Goal: Task Accomplishment & Management: Manage account settings

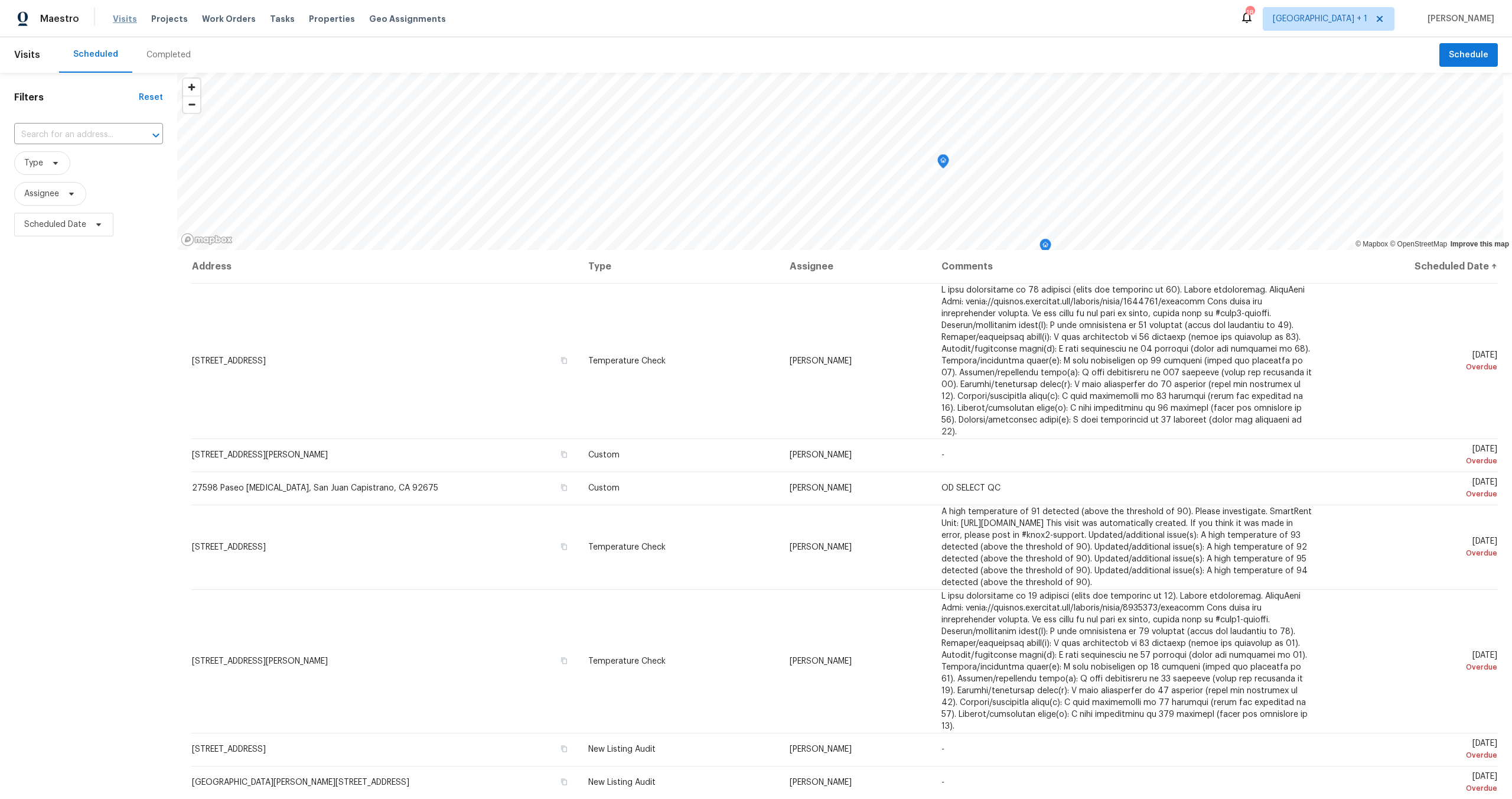
click at [126, 22] on span "Visits" at bounding box center [125, 19] width 24 height 12
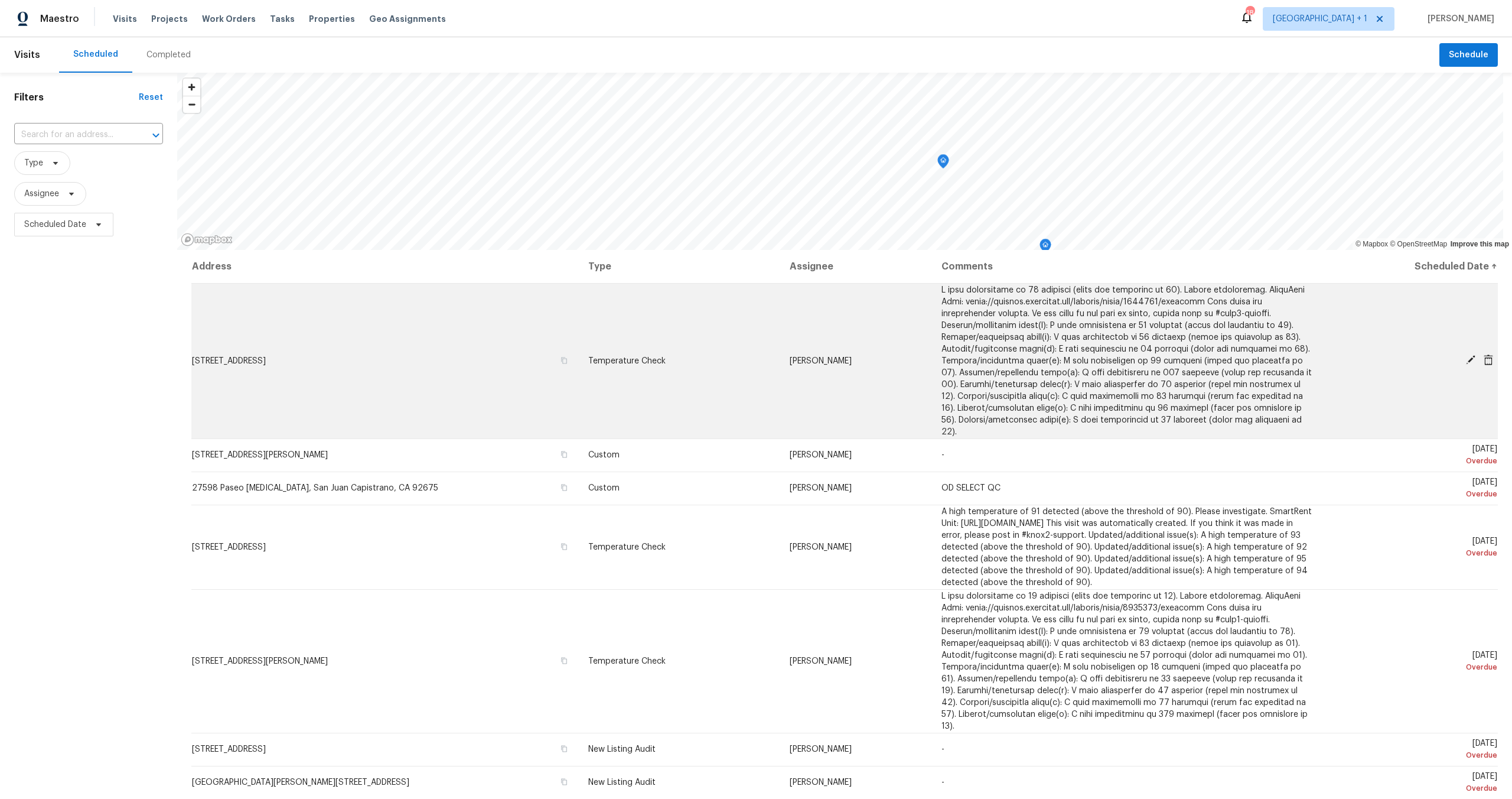
click at [1484, 355] on icon at bounding box center [1489, 360] width 9 height 11
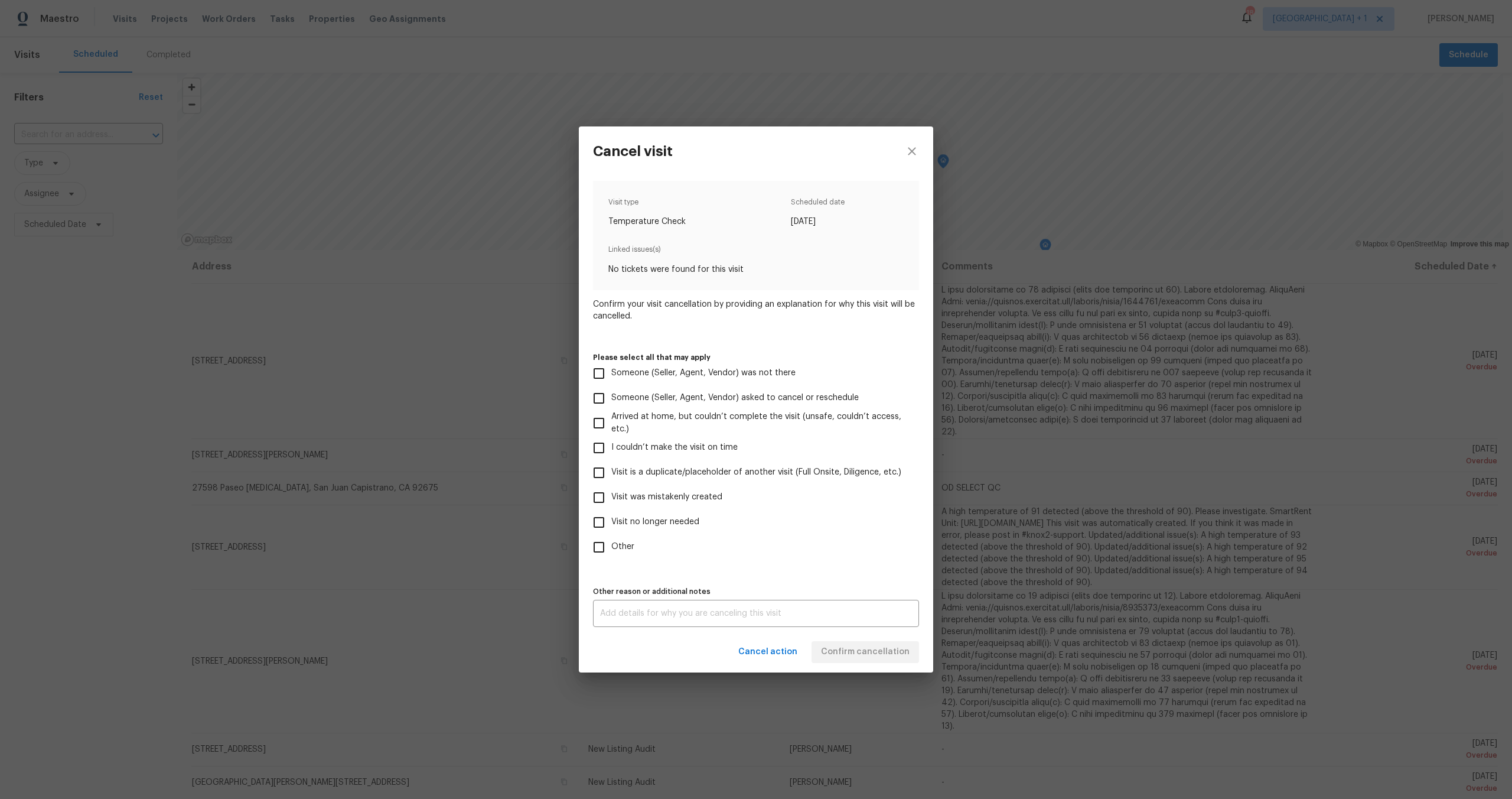
click at [1473, 357] on div "Cancel visit Visit type Temperature Check Scheduled date 8/9/2025 Linked issues…" at bounding box center [756, 399] width 1512 height 799
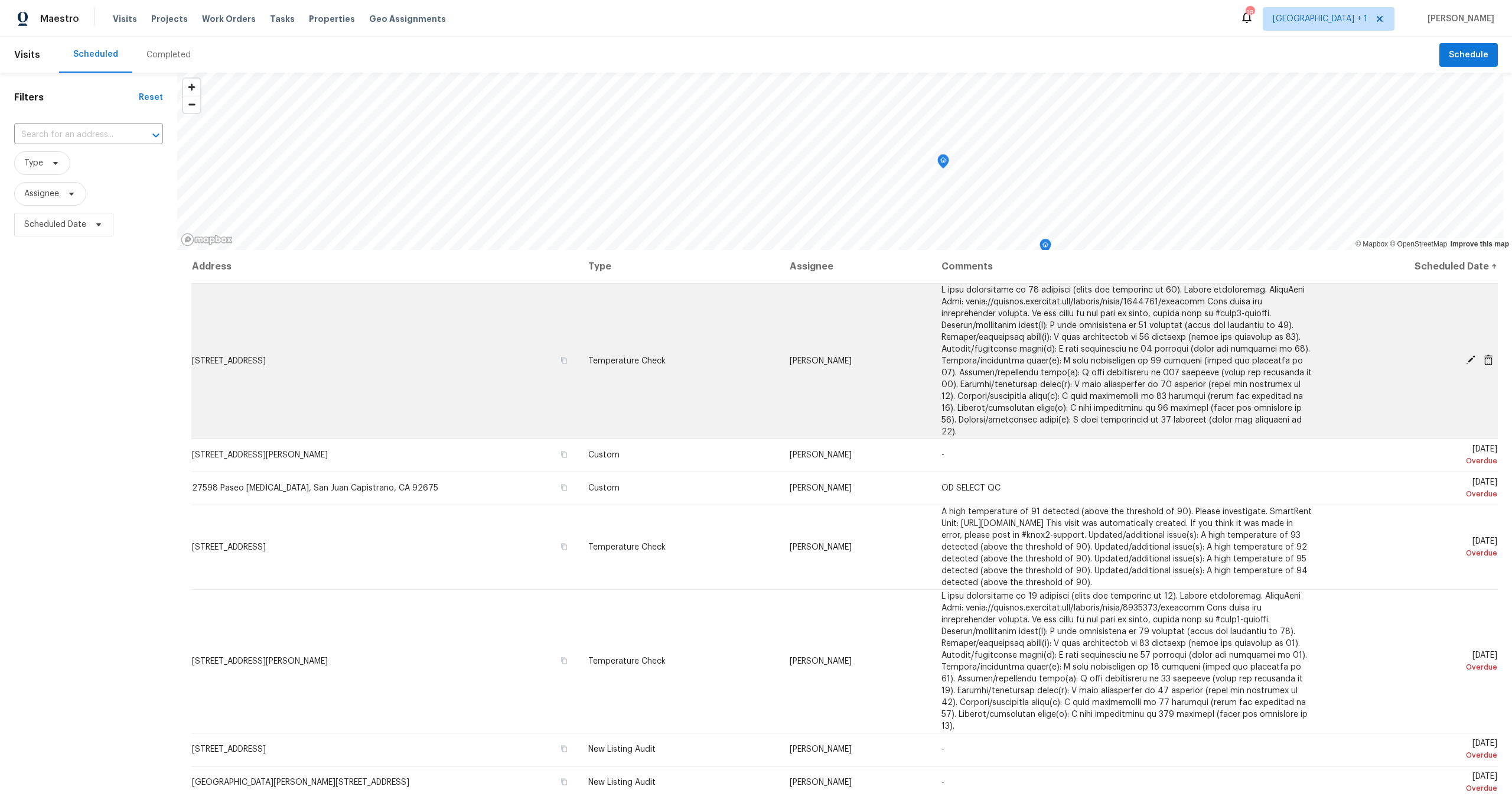
click at [1484, 355] on icon at bounding box center [1489, 360] width 9 height 11
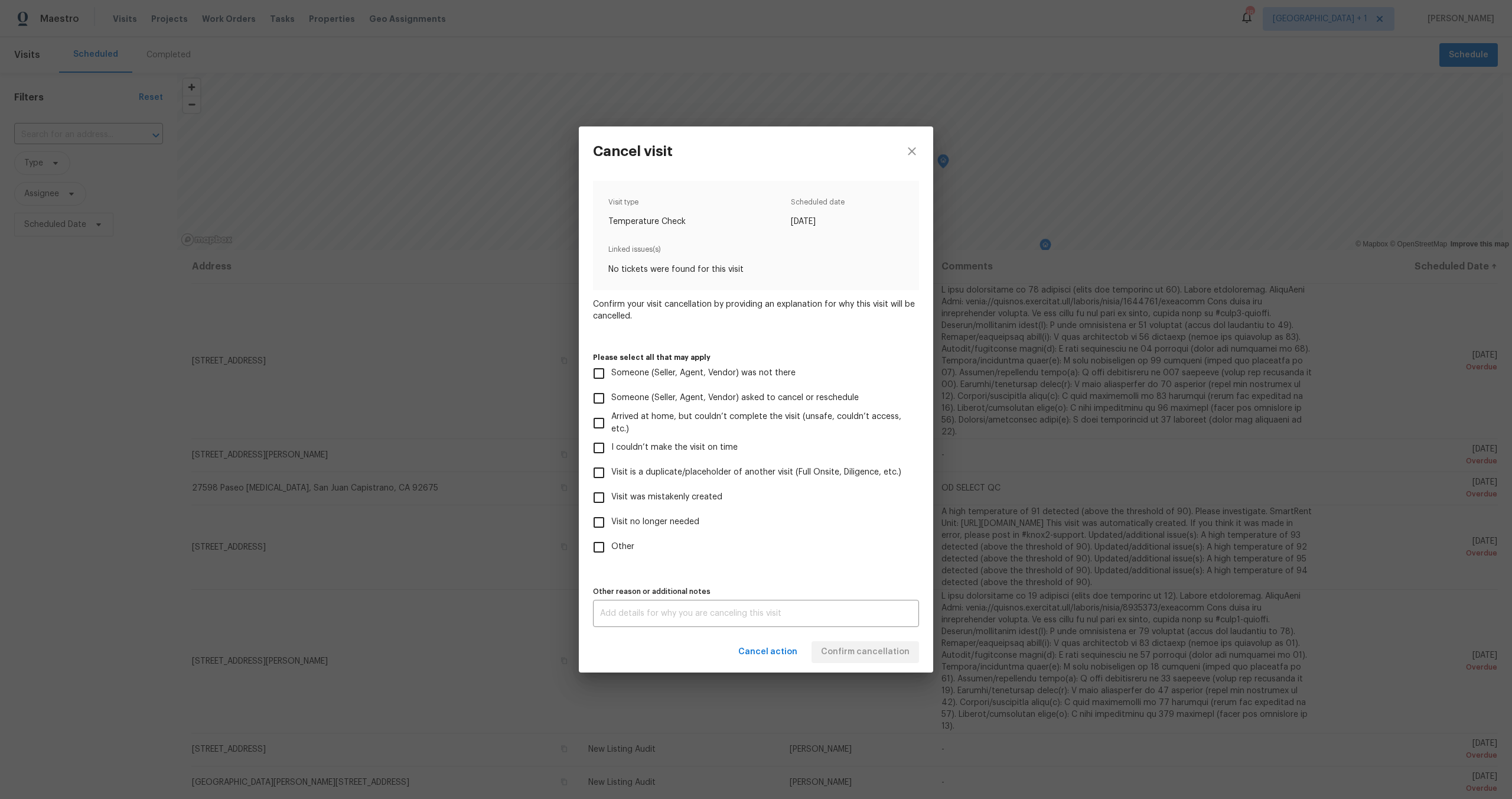
click at [605, 521] on input "Visit no longer needed" at bounding box center [599, 522] width 25 height 25
checkbox input "true"
click at [684, 617] on textarea at bounding box center [756, 613] width 312 height 8
type textarea "NA"
click at [853, 555] on label "Other" at bounding box center [748, 547] width 323 height 25
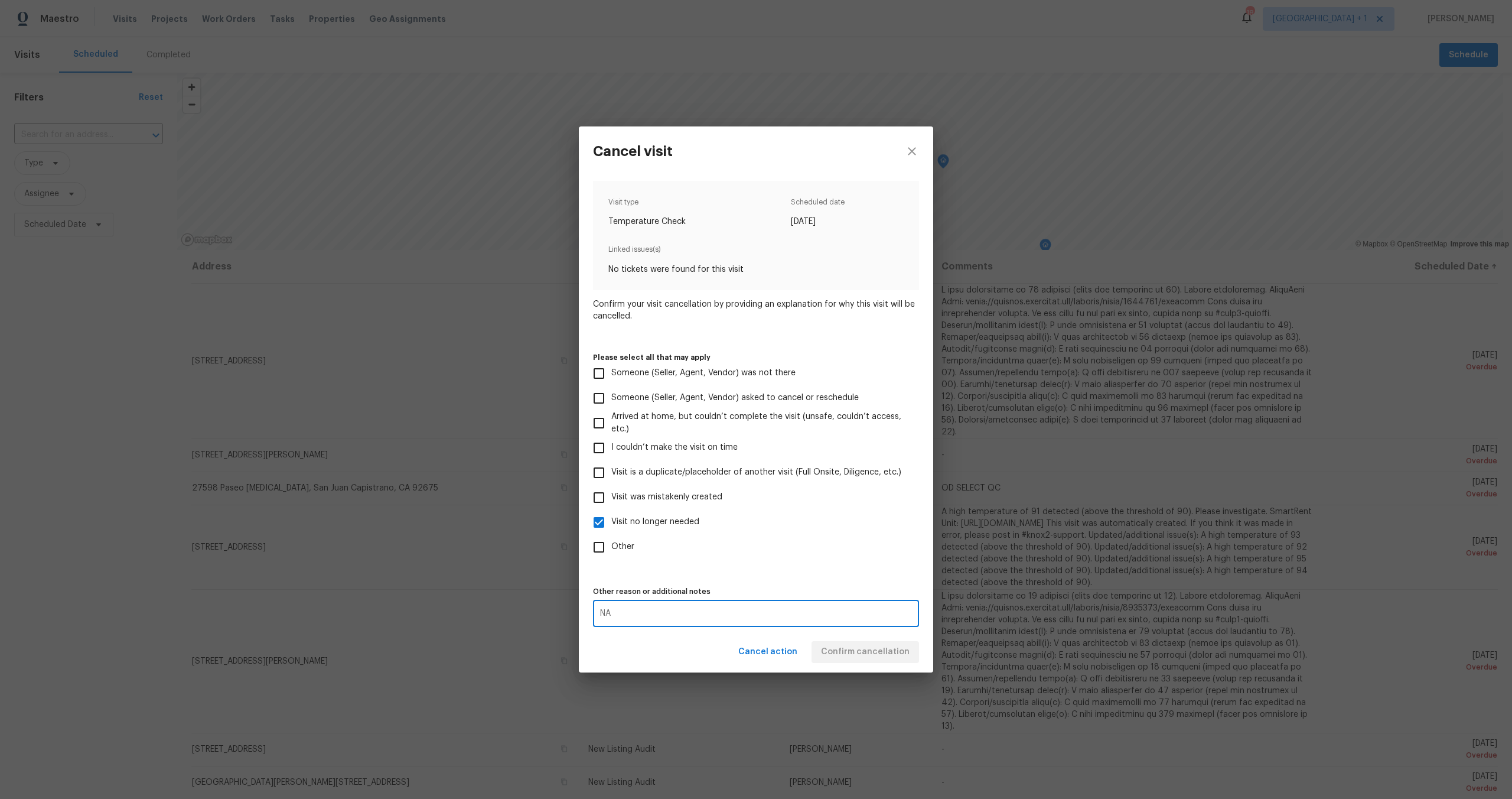
click at [612, 555] on input "Other" at bounding box center [599, 547] width 25 height 25
checkbox input "true"
click at [865, 646] on span "Confirm cancellation" at bounding box center [866, 652] width 89 height 15
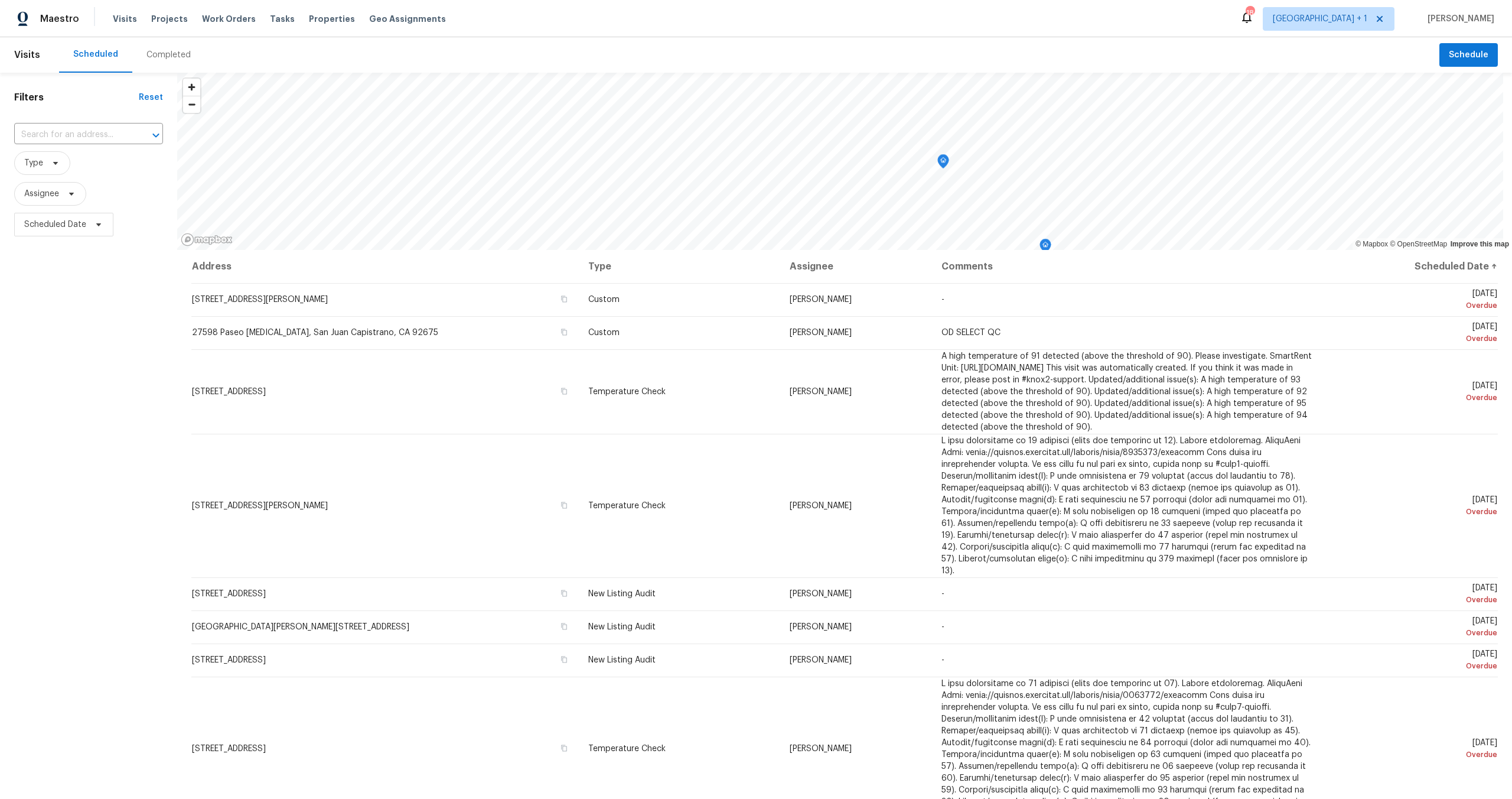
click at [1481, 304] on div "Address Type Assignee Comments Scheduled Date ↑ 23910 Jensen Dr, Los Angeles, C…" at bounding box center [844, 569] width 1335 height 640
click at [1482, 306] on div "Address Type Assignee Comments Scheduled Date ↑ 23910 Jensen Dr, Los Angeles, C…" at bounding box center [844, 569] width 1335 height 640
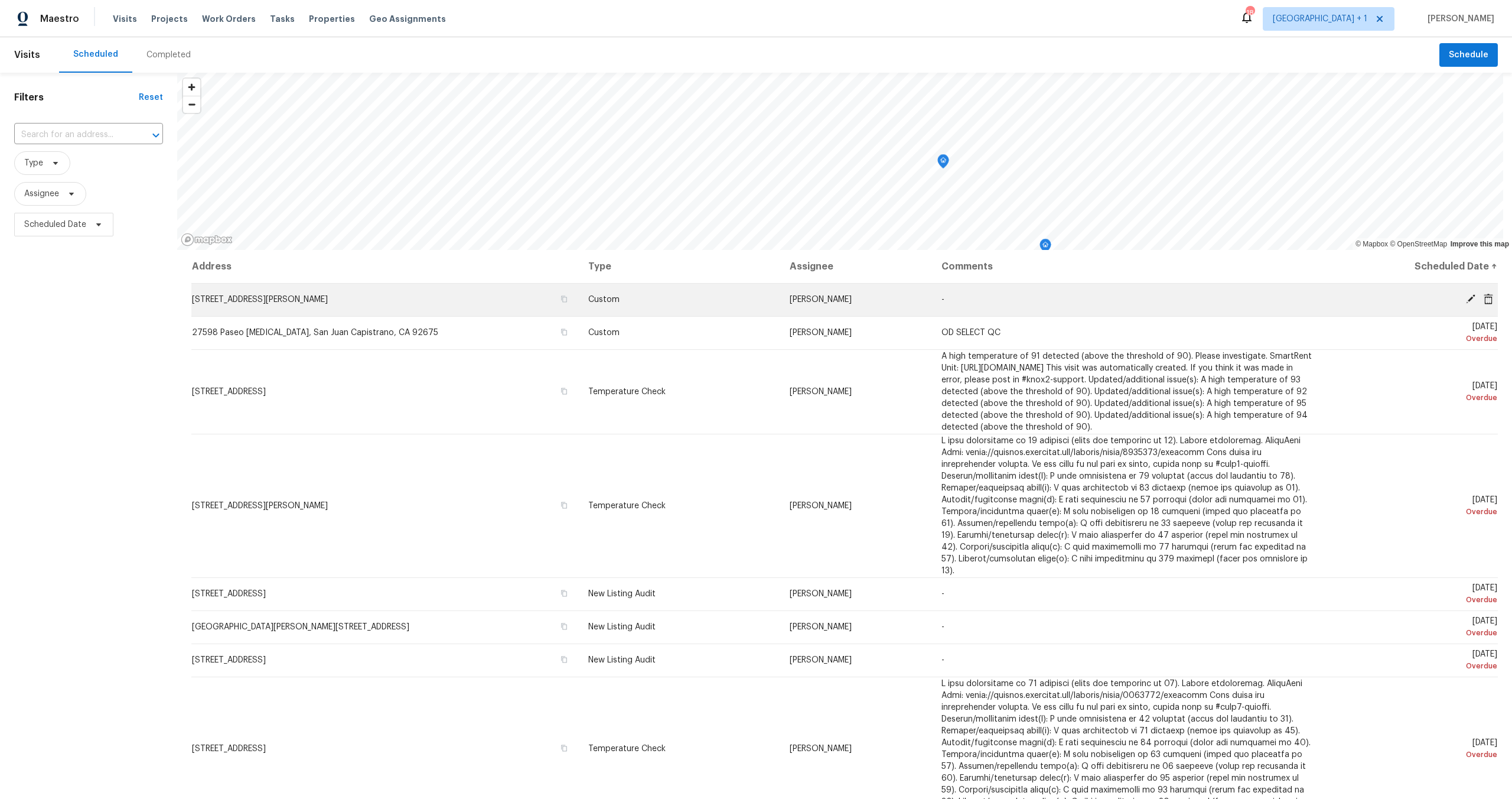
click at [1484, 301] on icon at bounding box center [1489, 298] width 9 height 11
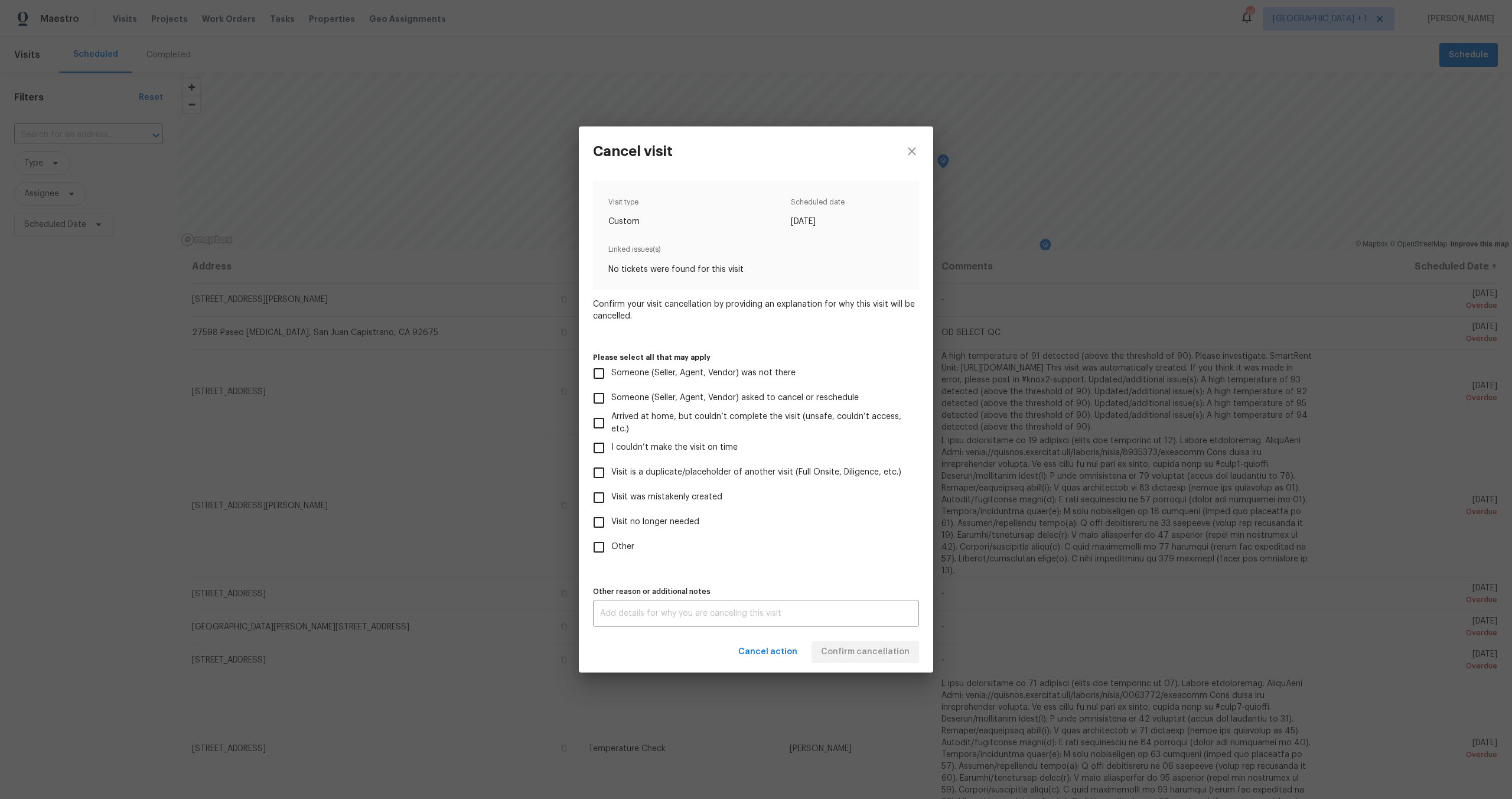
click at [598, 523] on input "Visit no longer needed" at bounding box center [599, 522] width 25 height 25
checkbox input "true"
click at [623, 609] on div "x Other reason or additional notes" at bounding box center [756, 613] width 326 height 27
drag, startPoint x: 728, startPoint y: 616, endPoint x: 703, endPoint y: 635, distance: 31.4
click at [726, 619] on div "NA x Other reason or additional notes" at bounding box center [756, 613] width 326 height 27
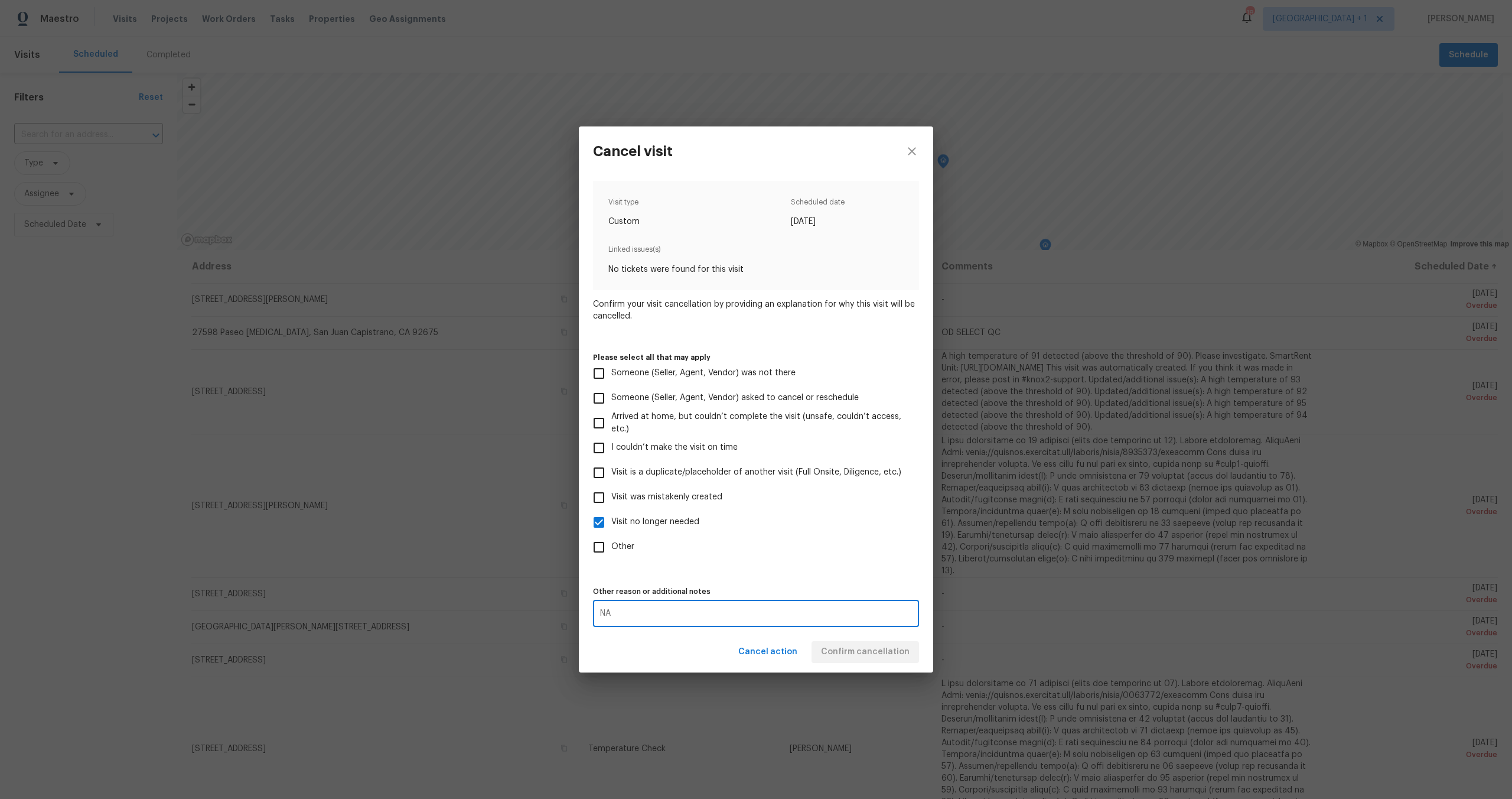
type textarea "NA"
click at [697, 646] on div "Cancel action Confirm cancellation" at bounding box center [756, 652] width 355 height 40
click at [878, 657] on span "Confirm cancellation" at bounding box center [866, 652] width 89 height 15
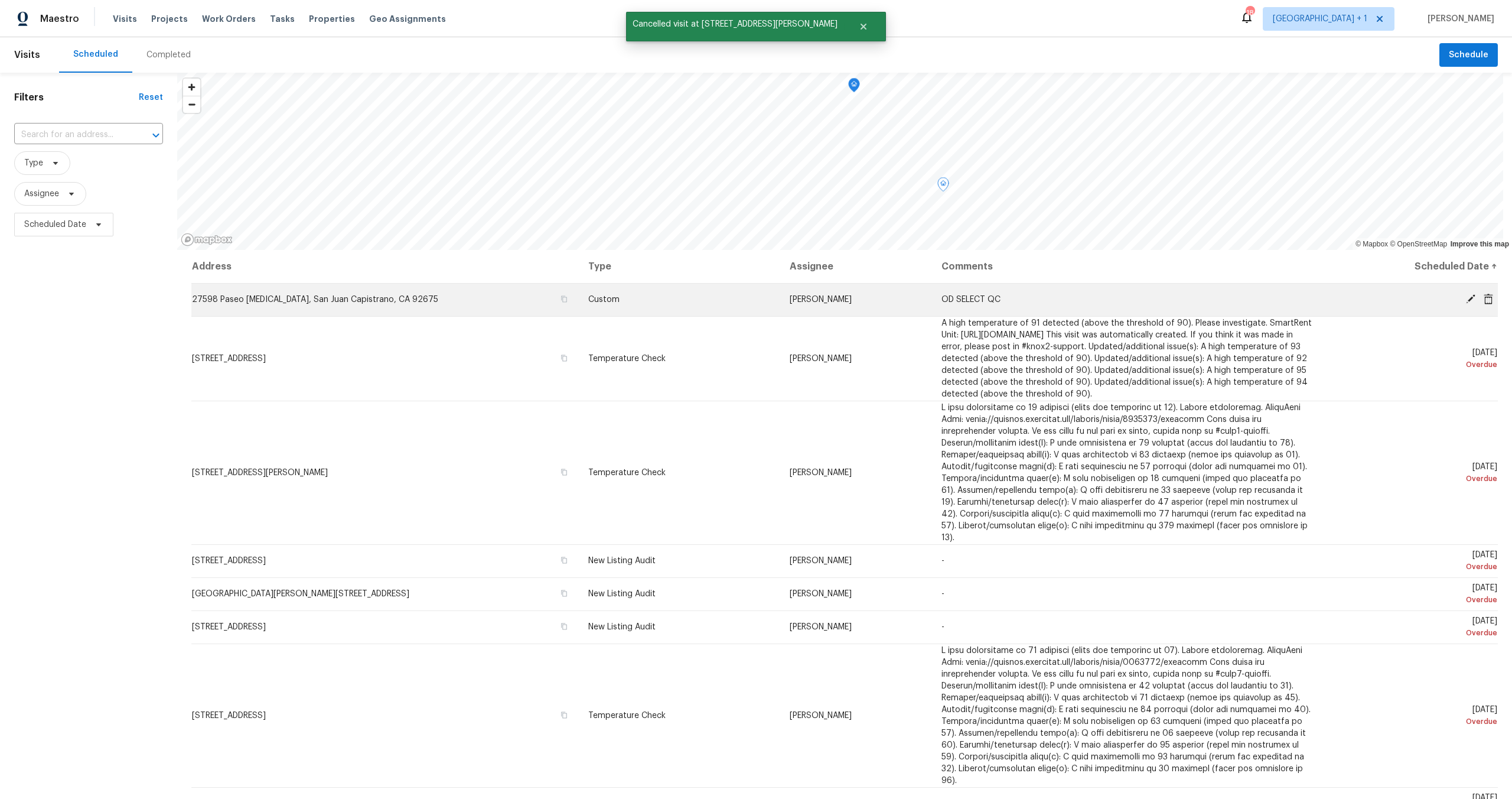
click at [1466, 299] on icon at bounding box center [1471, 299] width 11 height 11
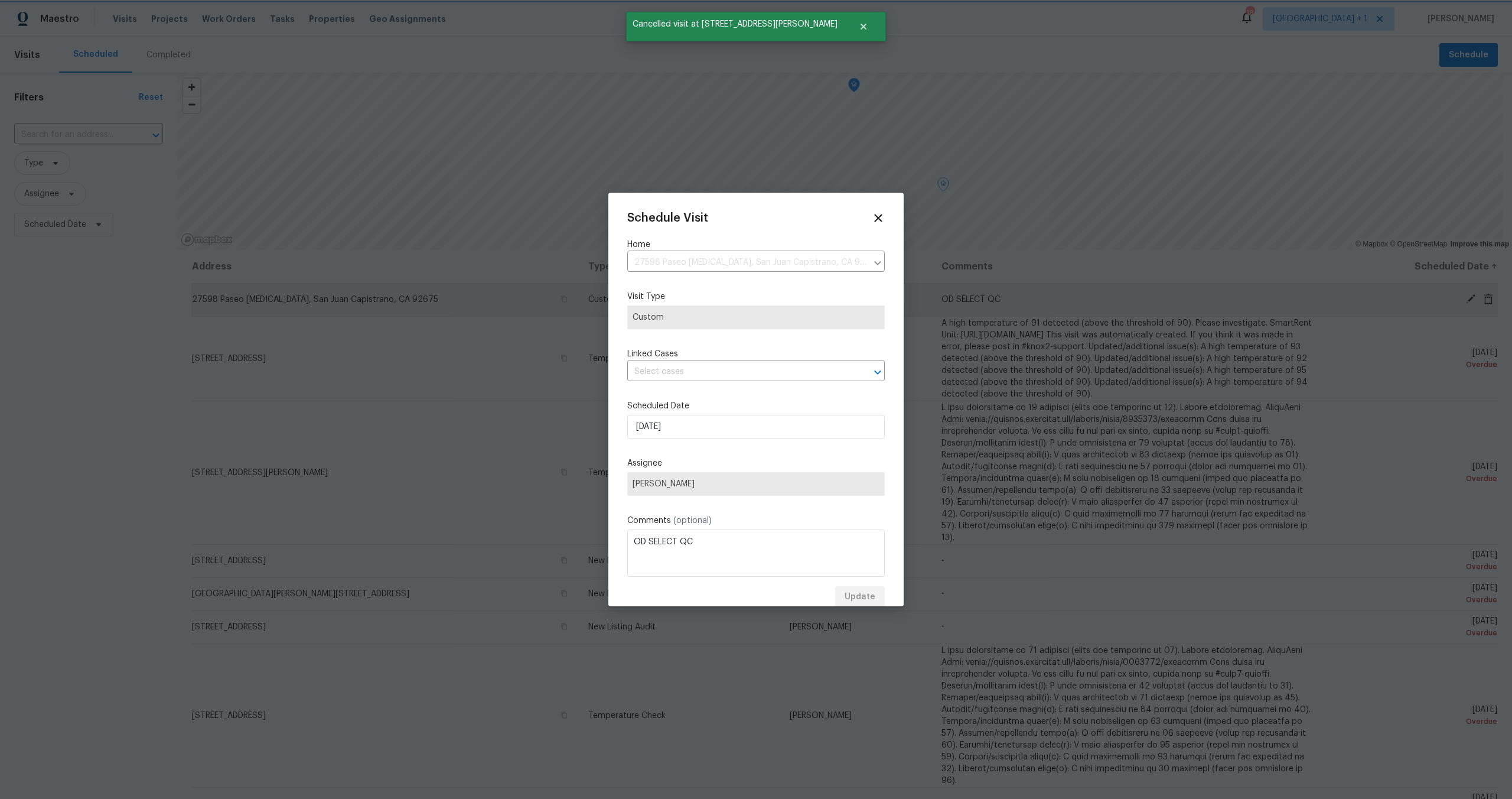
click at [1456, 299] on div at bounding box center [756, 399] width 1512 height 799
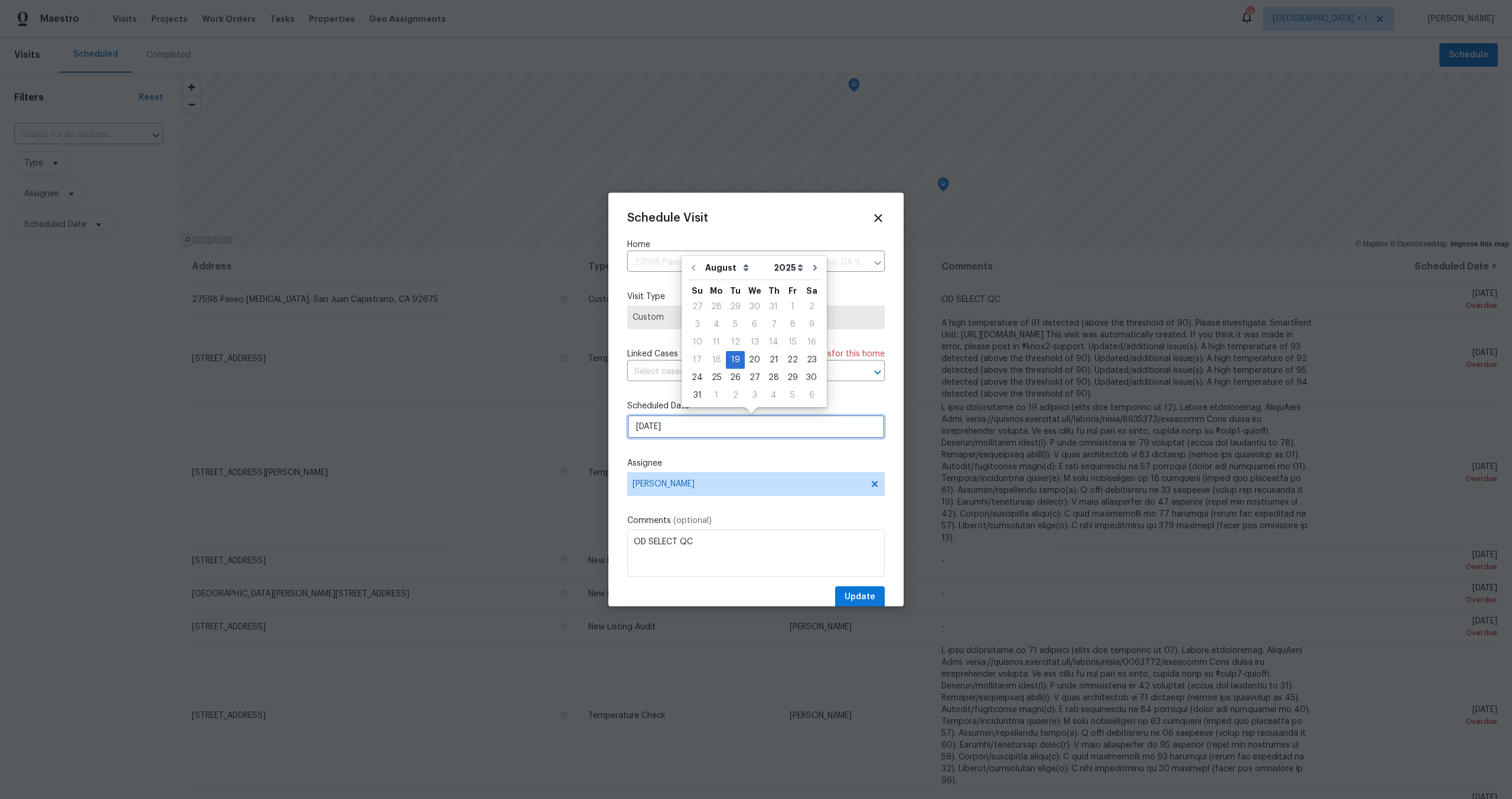
click at [703, 427] on input "8/19/2025" at bounding box center [756, 426] width 257 height 23
click at [707, 423] on input "8/19/2025" at bounding box center [756, 426] width 257 height 23
click at [737, 379] on div "26" at bounding box center [735, 378] width 19 height 16
type input "8/26/2025"
click at [698, 426] on input "8/26/2025" at bounding box center [756, 426] width 257 height 23
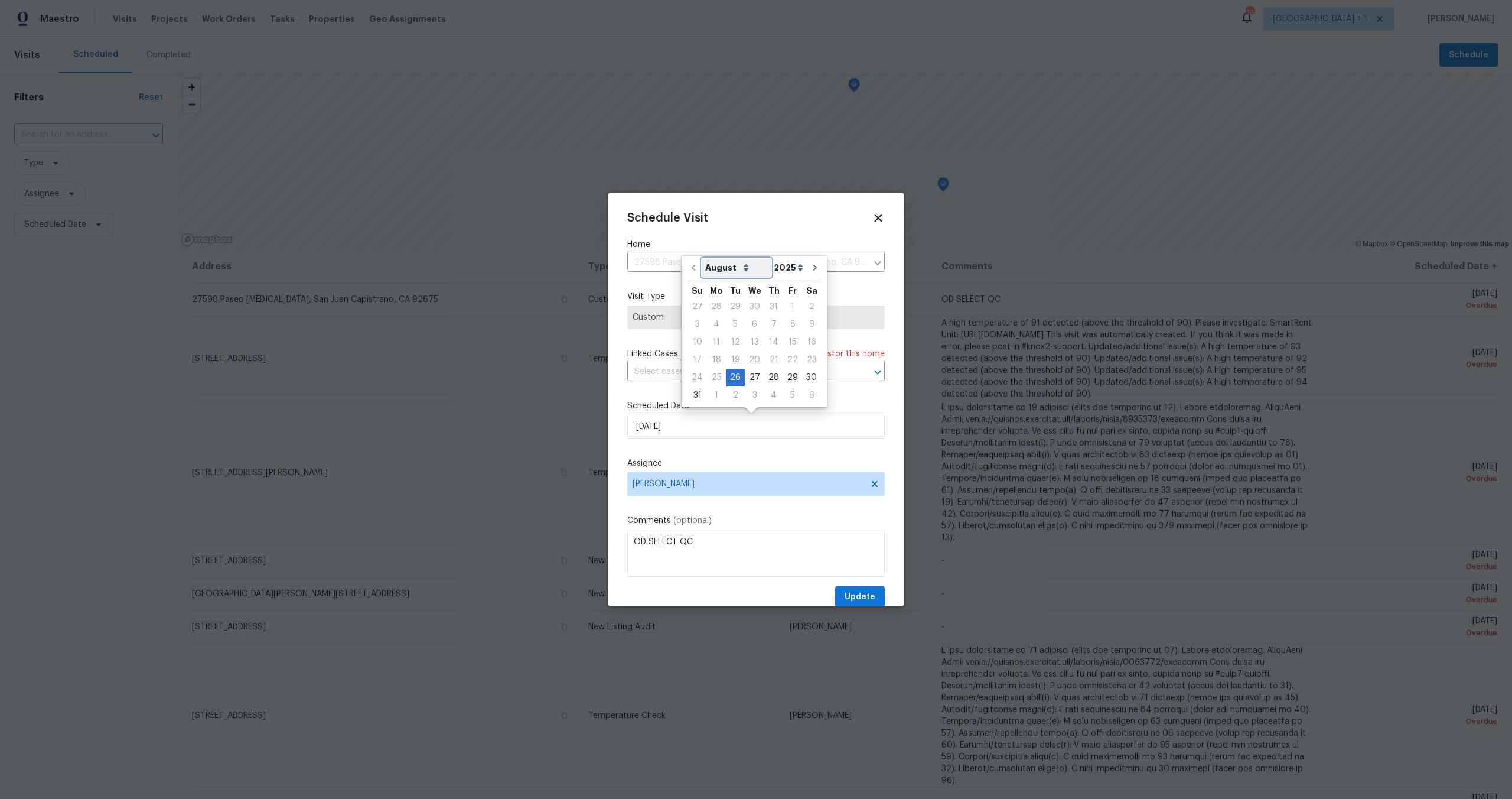
click at [730, 267] on select "August September October November December" at bounding box center [737, 268] width 68 height 18
select select "8"
click at [703, 259] on select "August September October November December" at bounding box center [737, 268] width 68 height 18
type input "9/26/2025"
select select "8"
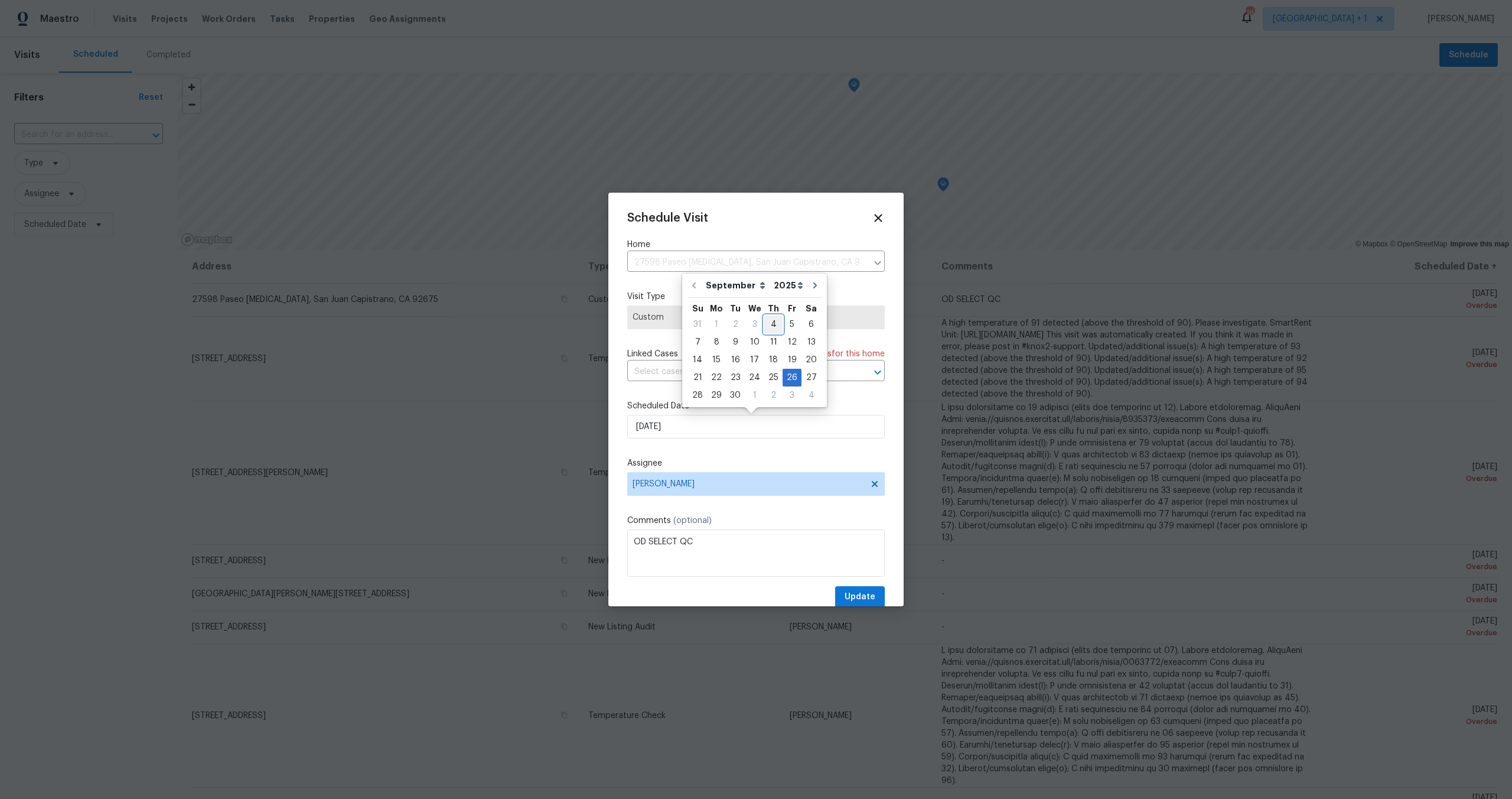
click at [771, 321] on div "4" at bounding box center [773, 325] width 18 height 16
type input "9/4/2025"
click at [849, 598] on span "Update" at bounding box center [860, 597] width 31 height 15
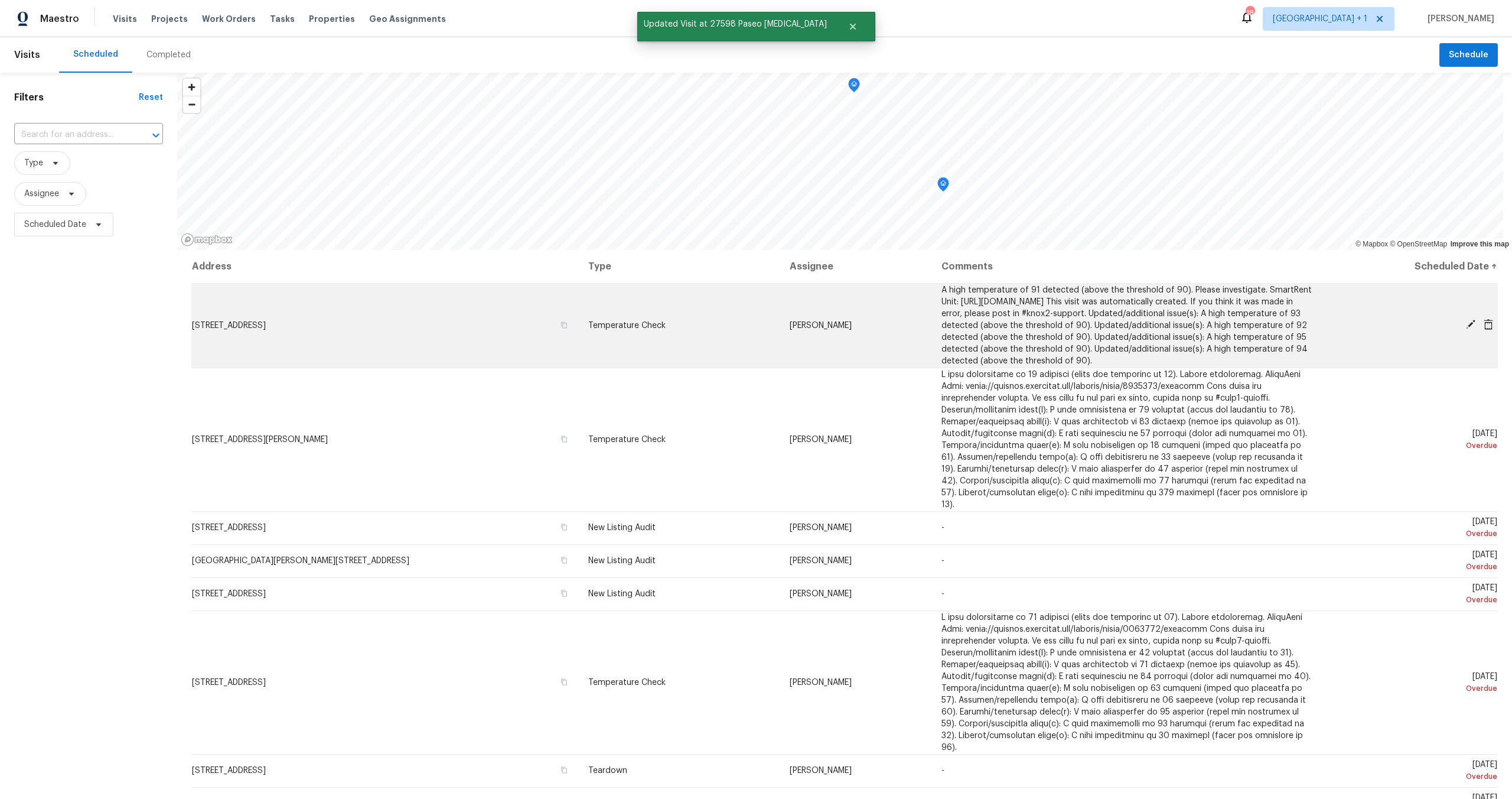
click at [1484, 326] on icon at bounding box center [1489, 324] width 9 height 11
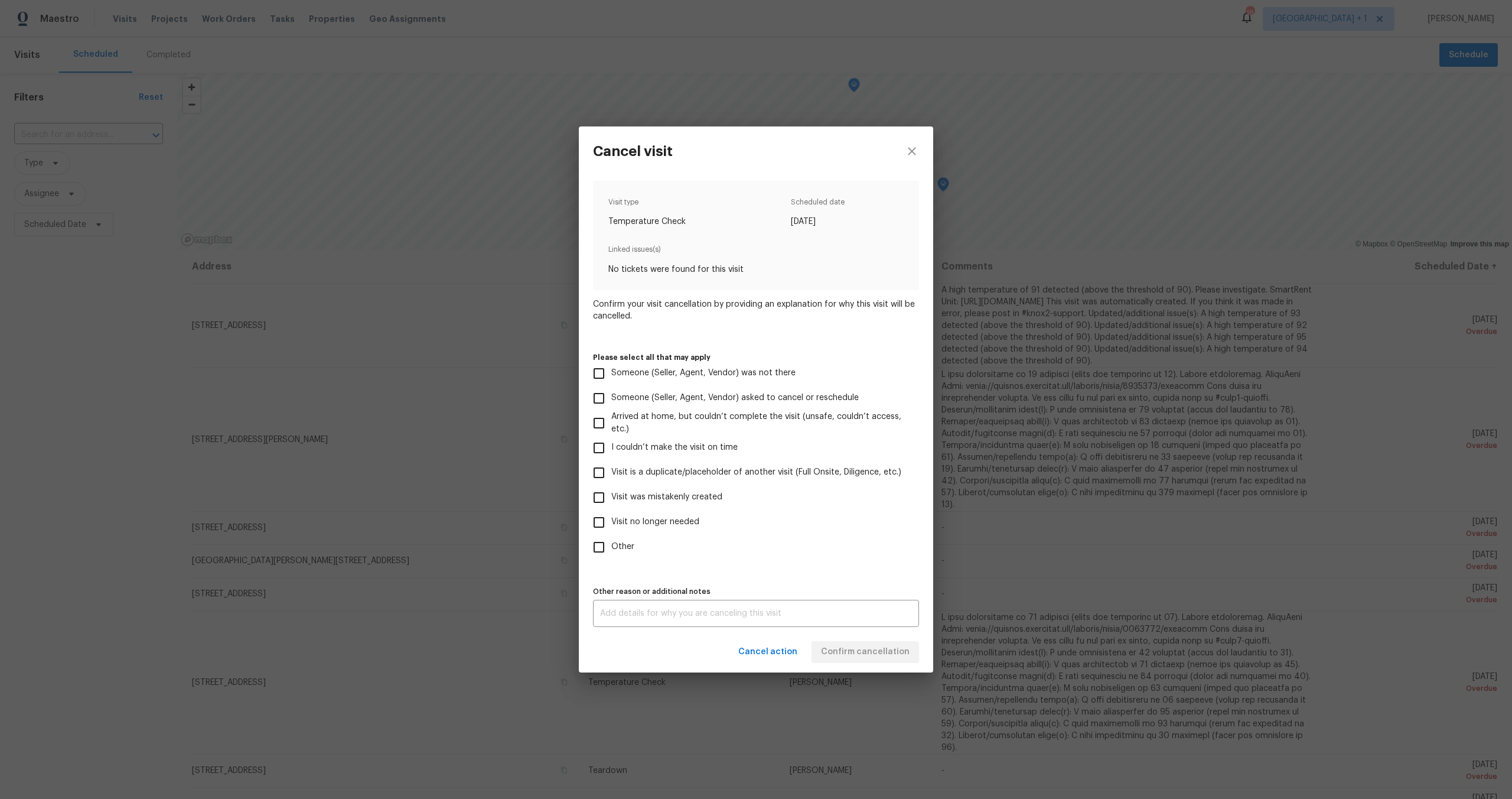
click at [605, 519] on input "Visit no longer needed" at bounding box center [599, 522] width 25 height 25
checkbox input "true"
click at [622, 616] on textarea at bounding box center [756, 613] width 312 height 8
type textarea "NA"
click at [832, 550] on label "Other" at bounding box center [748, 547] width 323 height 25
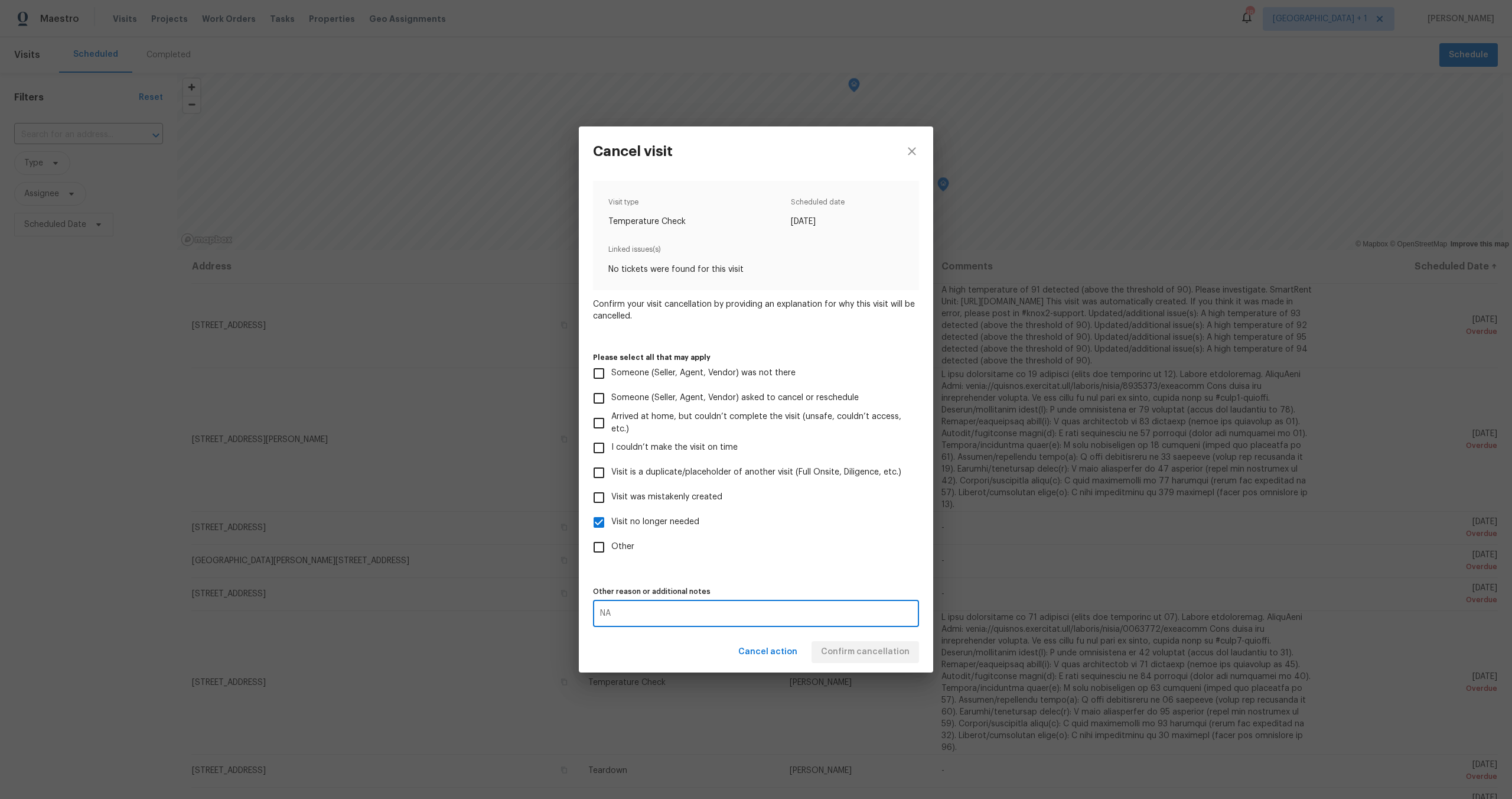
click at [612, 550] on input "Other" at bounding box center [599, 547] width 25 height 25
checkbox input "true"
click at [843, 648] on span "Confirm cancellation" at bounding box center [866, 652] width 89 height 15
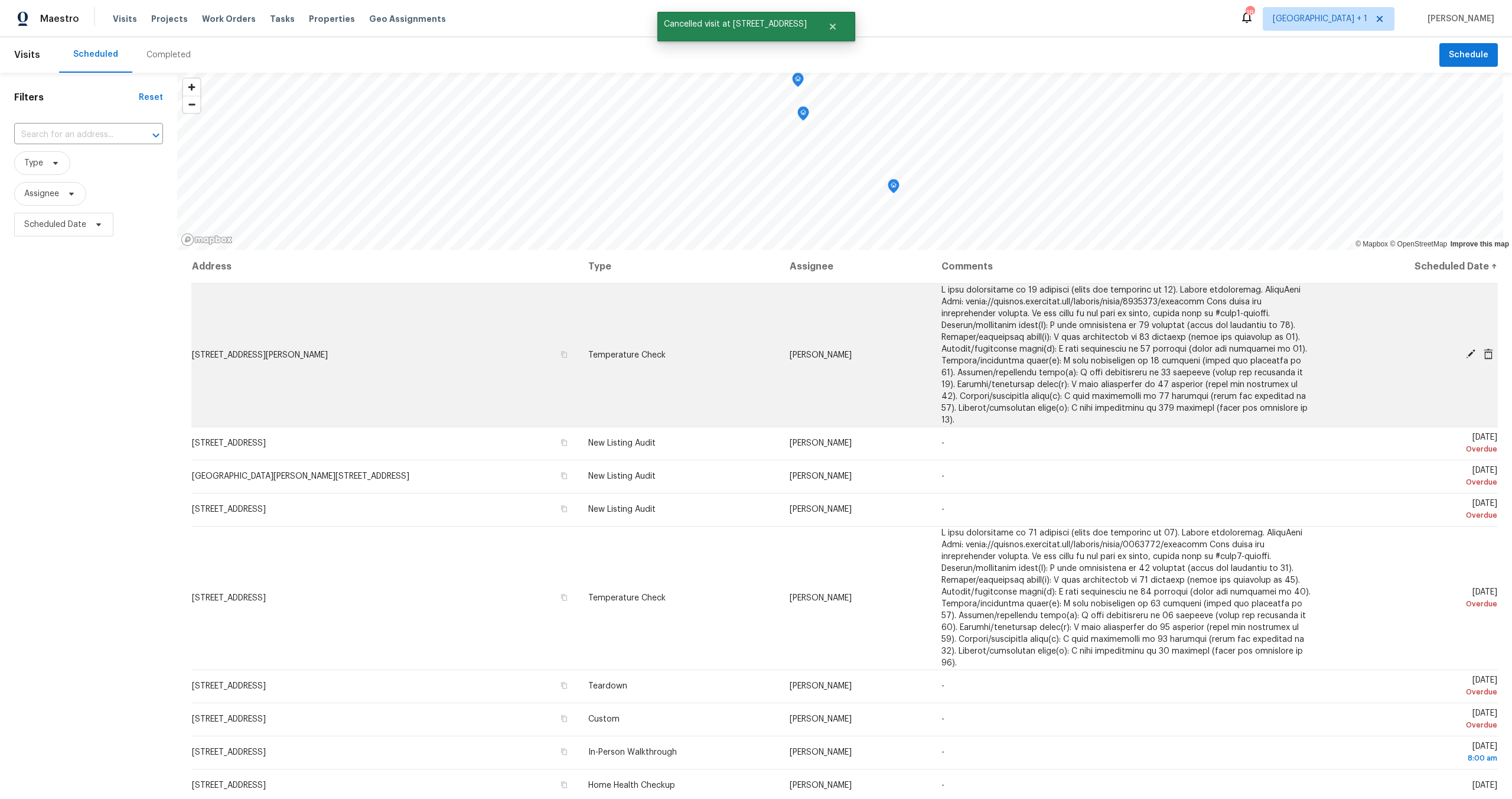
scroll to position [3, 0]
click at [1484, 347] on icon at bounding box center [1489, 351] width 9 height 11
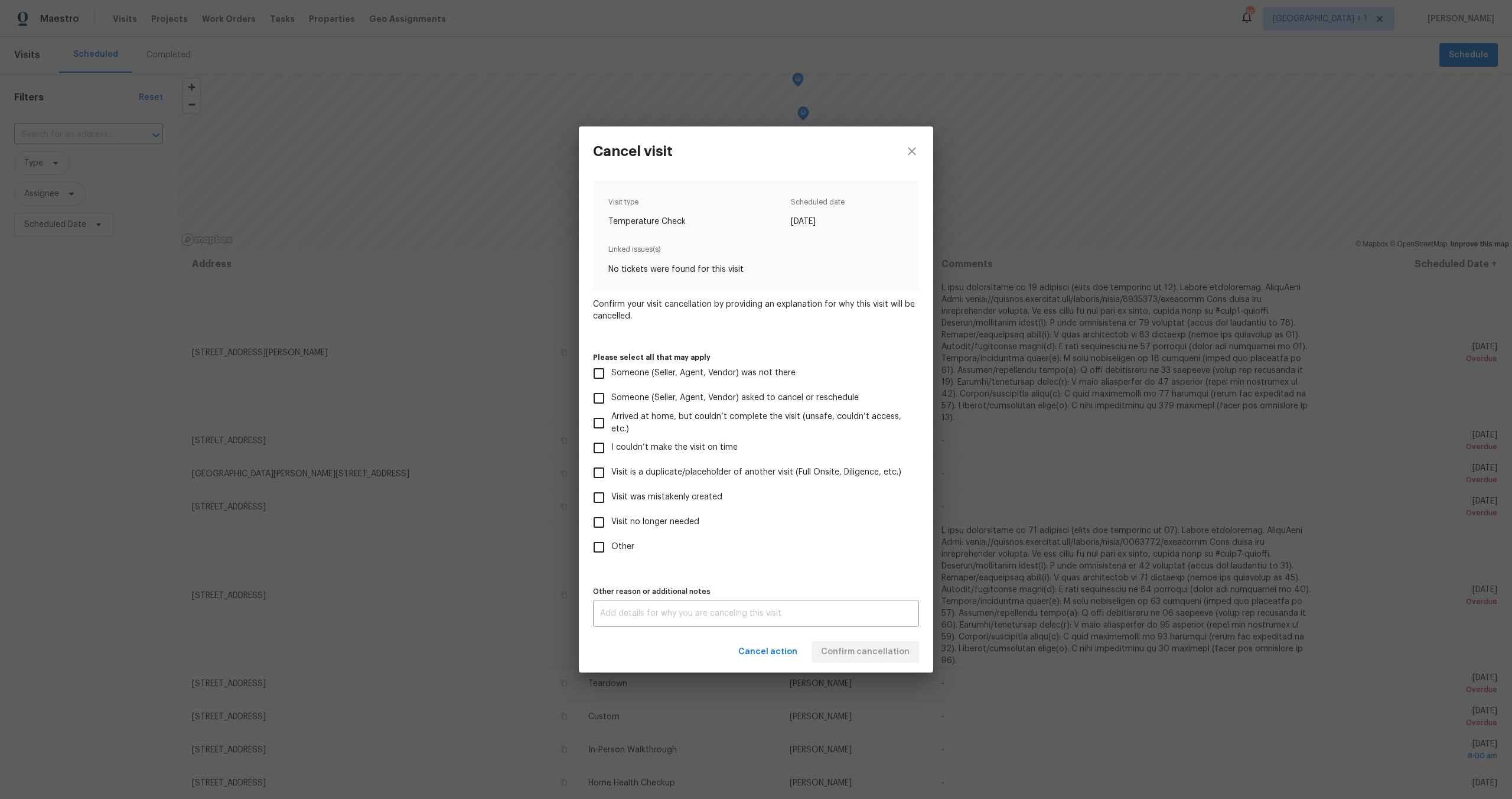
click at [610, 523] on input "Visit no longer needed" at bounding box center [599, 522] width 25 height 25
checkbox input "true"
drag, startPoint x: 640, startPoint y: 595, endPoint x: 645, endPoint y: 603, distance: 9.4
click at [642, 600] on div "Other reason or additional notes x Other reason or additional notes" at bounding box center [756, 605] width 326 height 44
click at [645, 604] on div "x Other reason or additional notes" at bounding box center [756, 613] width 326 height 27
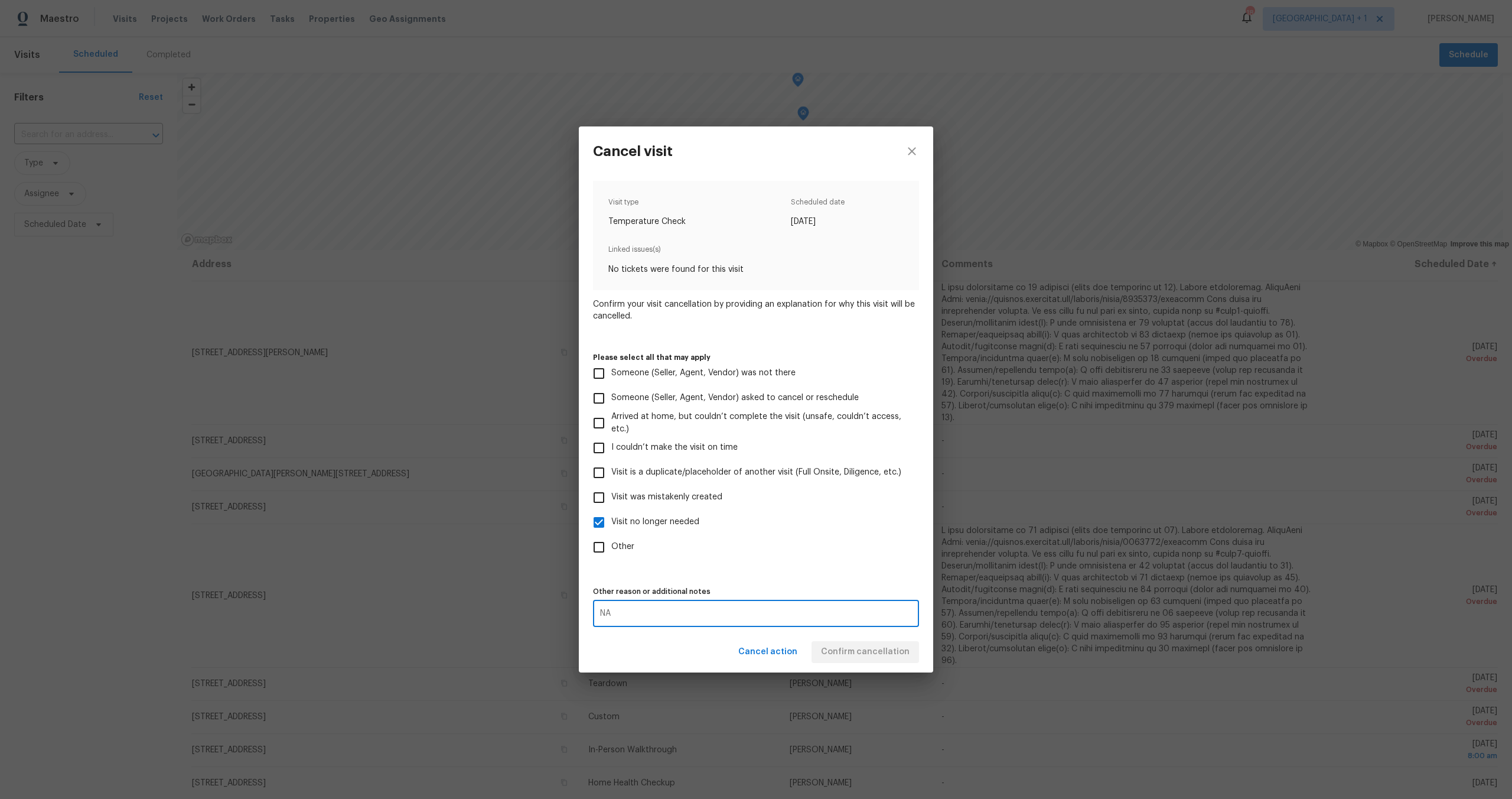
type textarea "NA"
click at [708, 536] on label "Other" at bounding box center [748, 547] width 323 height 25
click at [612, 536] on input "Other" at bounding box center [599, 547] width 25 height 25
checkbox input "true"
click at [910, 657] on button "Confirm cancellation" at bounding box center [866, 652] width 108 height 22
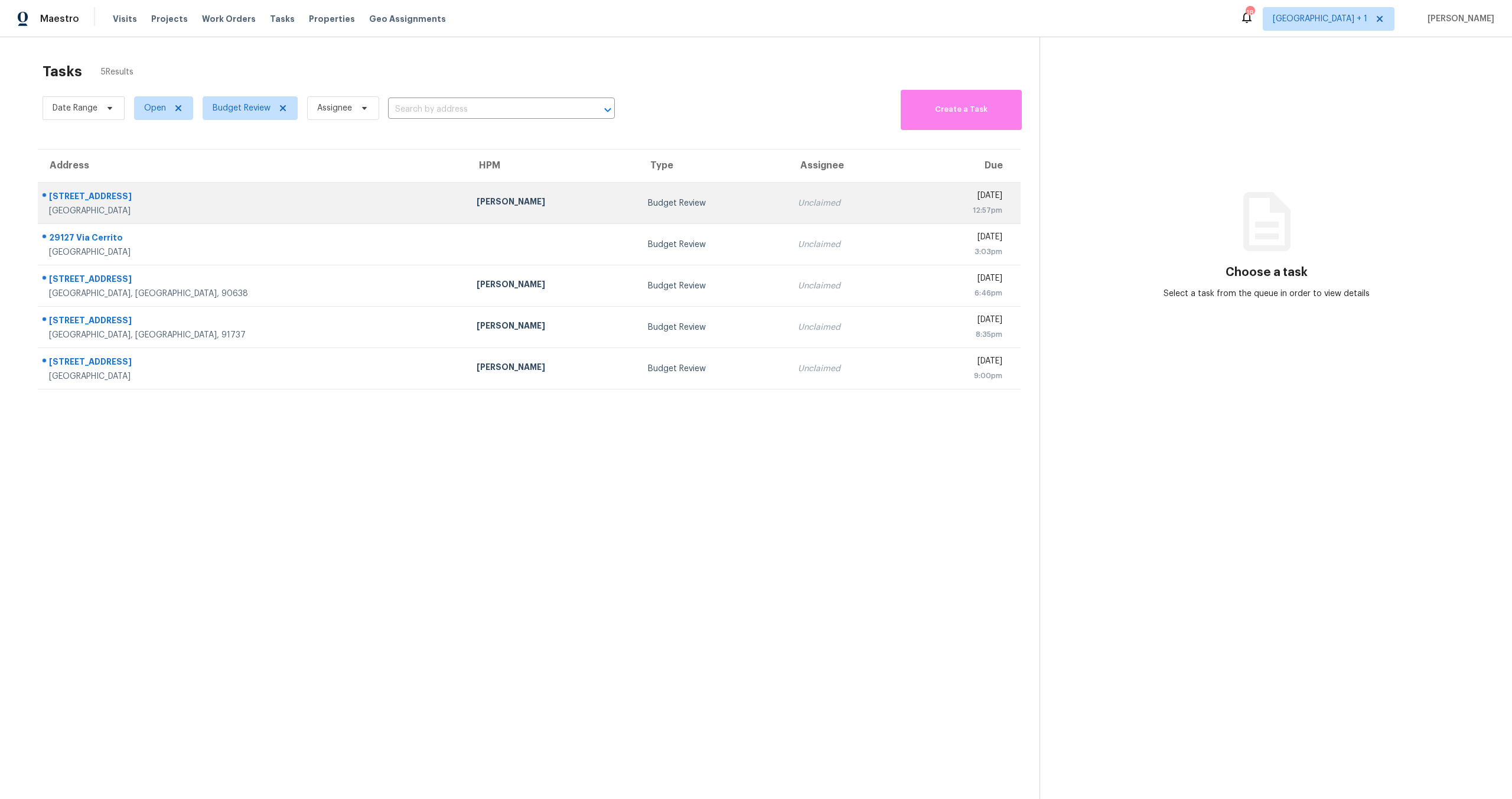
click at [477, 195] on div "Sean Hatfield" at bounding box center [553, 202] width 152 height 15
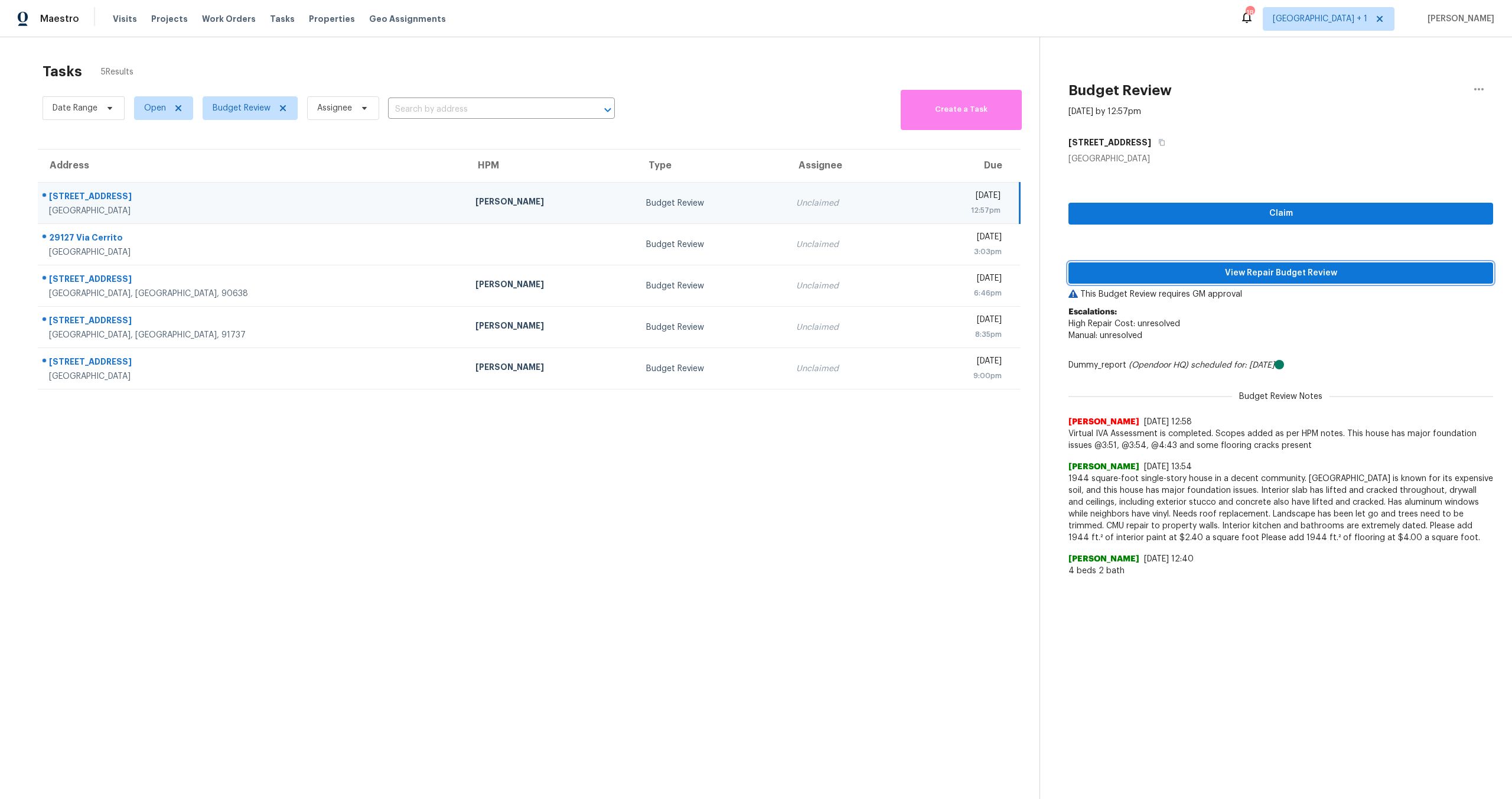
click at [1360, 264] on button "View Repair Budget Review" at bounding box center [1281, 273] width 425 height 22
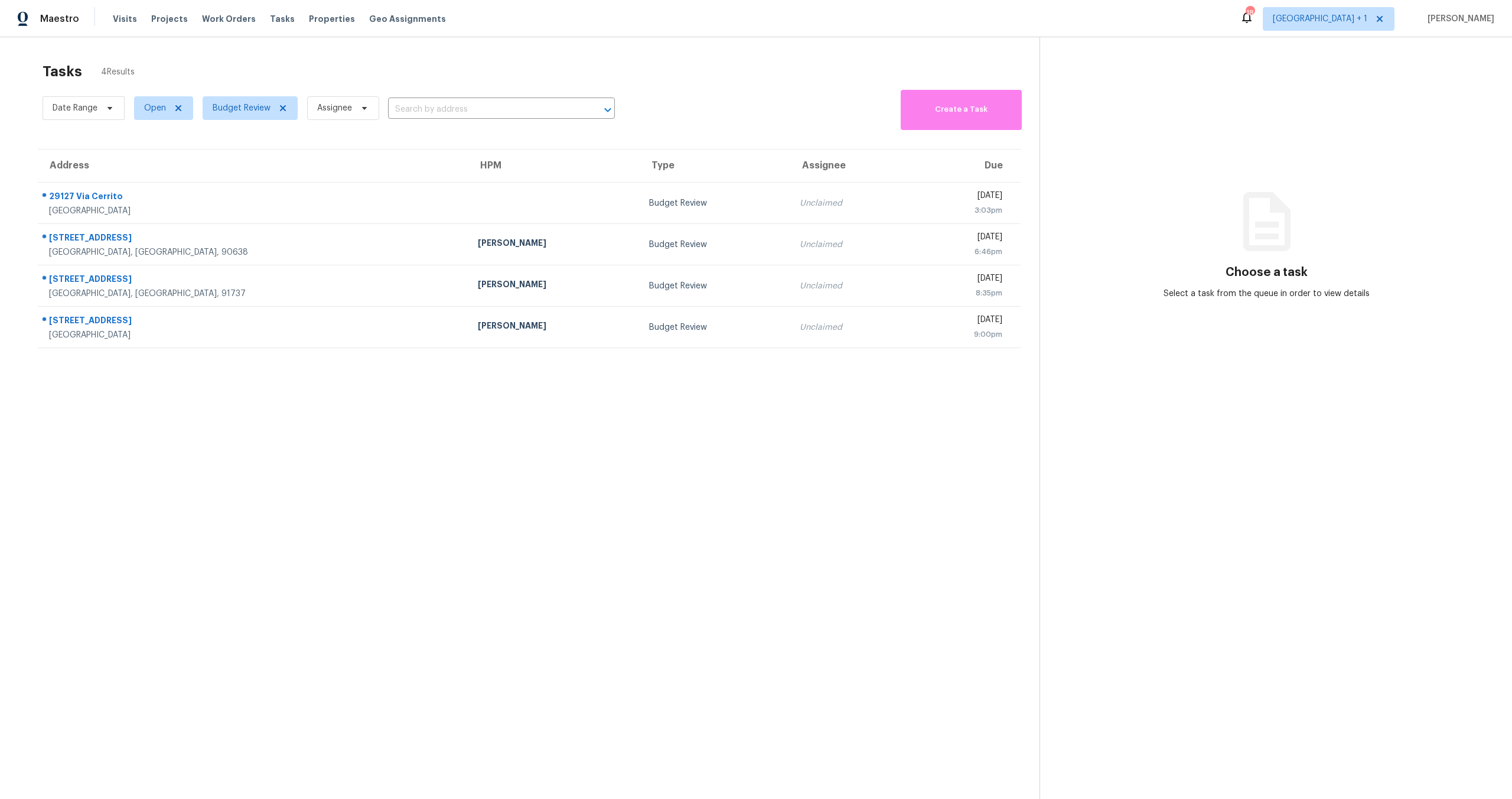
click at [837, 469] on section "Tasks 4 Results Date Range Open Budget Review Assignee ​ Create a Task Address …" at bounding box center [529, 446] width 1021 height 780
click at [732, 77] on div "Tasks 4 Results" at bounding box center [541, 71] width 997 height 31
